Goal: Find contact information: Find contact information

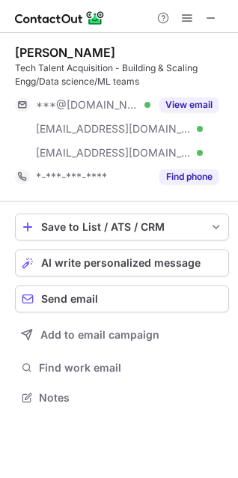
scroll to position [388, 238]
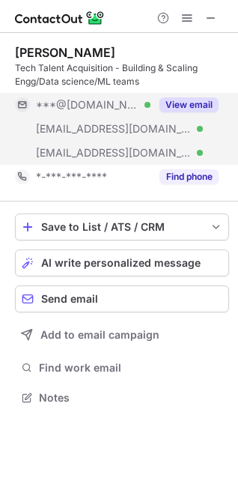
click at [181, 105] on button "View email" at bounding box center [189, 104] width 59 height 15
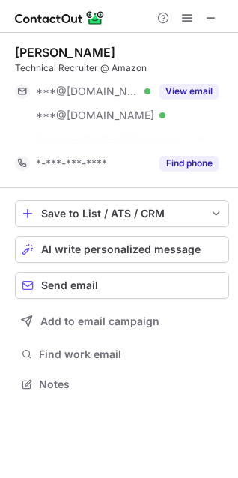
scroll to position [350, 238]
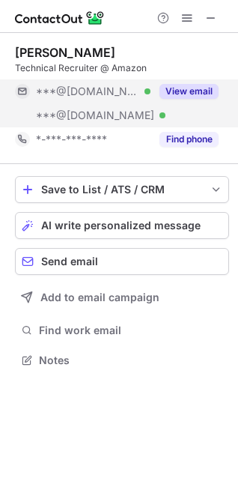
click at [181, 82] on div "View email" at bounding box center [185, 91] width 68 height 24
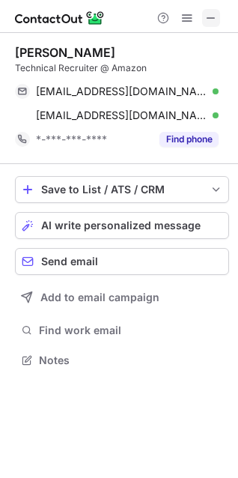
click at [209, 16] on span at bounding box center [211, 18] width 12 height 12
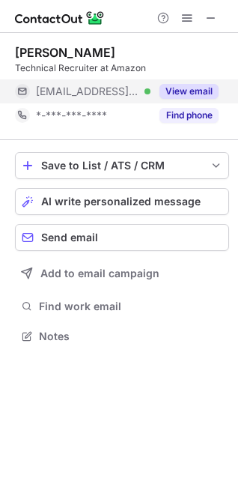
click at [205, 94] on button "View email" at bounding box center [189, 91] width 59 height 15
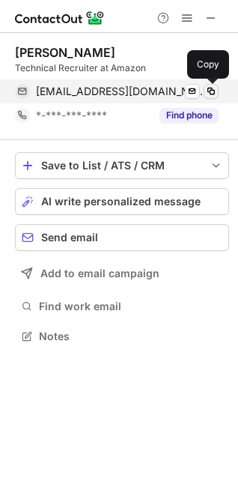
click at [204, 91] on button at bounding box center [211, 91] width 15 height 15
click at [214, 85] on span at bounding box center [211, 91] width 12 height 12
click at [204, 88] on button at bounding box center [211, 91] width 15 height 15
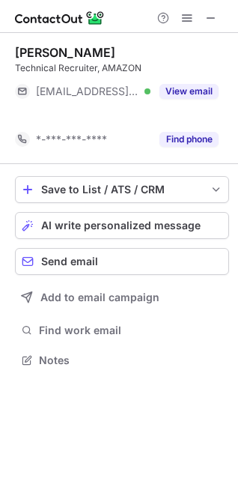
scroll to position [326, 238]
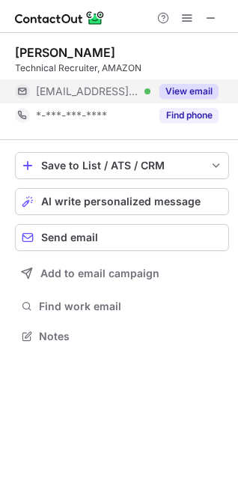
click at [178, 86] on button "View email" at bounding box center [189, 91] width 59 height 15
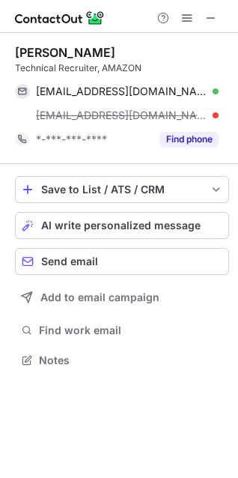
scroll to position [350, 238]
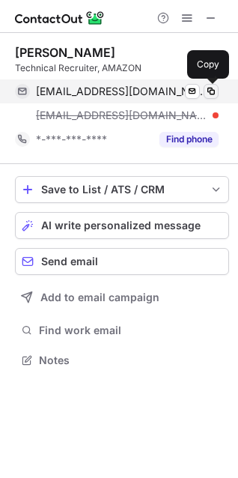
click at [211, 94] on span at bounding box center [211, 91] width 12 height 12
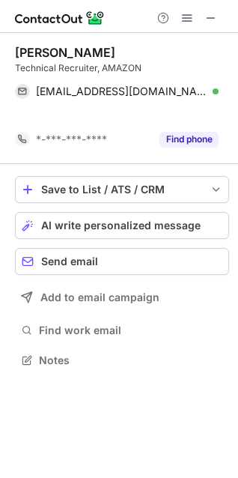
scroll to position [326, 238]
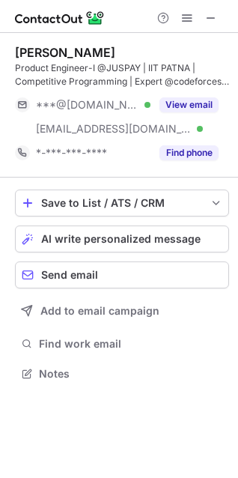
scroll to position [364, 238]
